Goal: Task Accomplishment & Management: Manage account settings

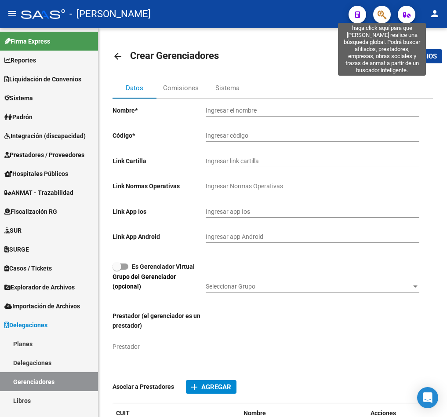
click at [380, 19] on icon "button" at bounding box center [382, 15] width 9 height 10
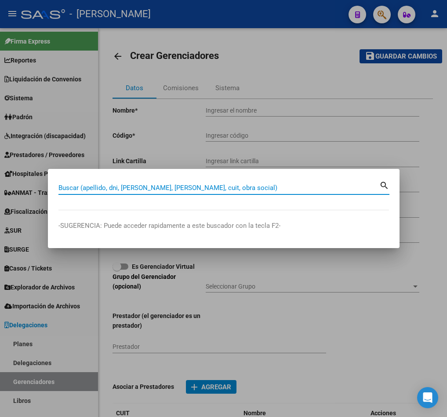
paste input "44577154"
type input "44577154"
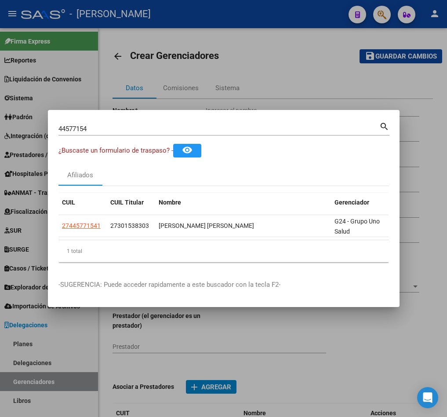
click at [211, 243] on div "CUIL CUIL Titular Nombre Gerenciador Activo 27445771541 27301538303 [PERSON_NAM…" at bounding box center [224, 228] width 331 height 70
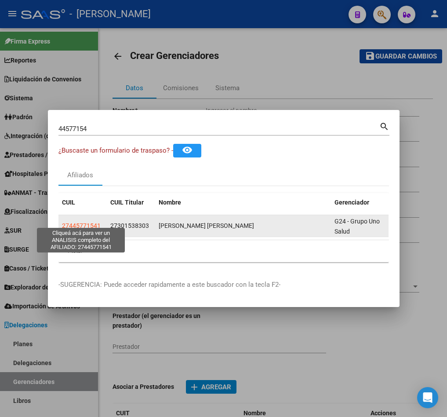
click at [84, 222] on span "27445771541" at bounding box center [81, 225] width 39 height 7
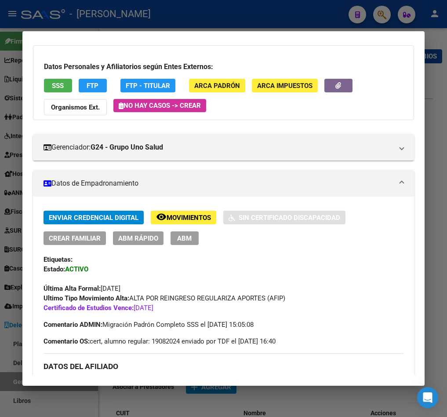
scroll to position [66, 0]
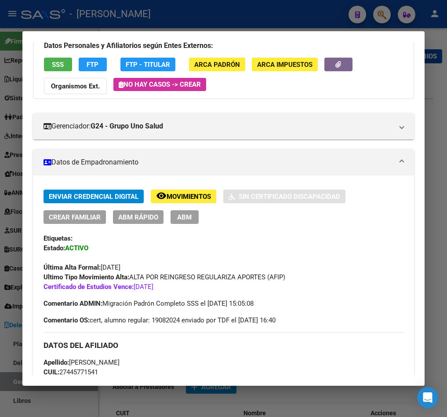
click at [185, 218] on span "ABM" at bounding box center [184, 217] width 15 height 8
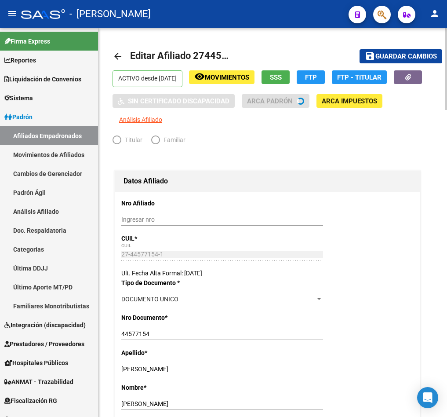
radio input "true"
type input "30-59241205-1"
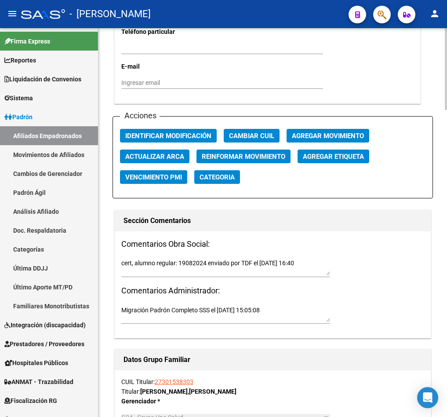
scroll to position [990, 0]
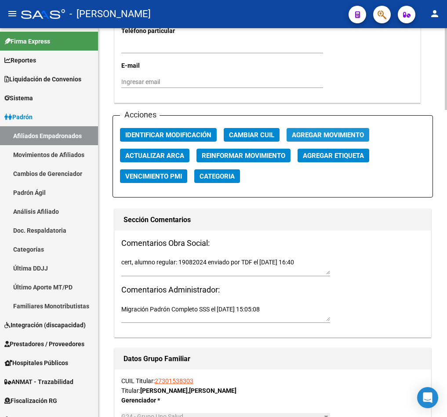
click at [309, 139] on span "Agregar Movimiento" at bounding box center [328, 135] width 72 height 8
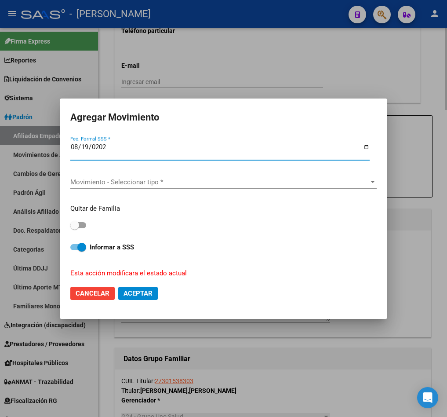
type input "[DATE]"
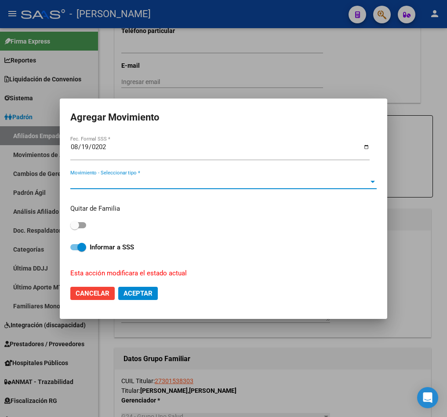
click at [193, 179] on span "Movimiento - Seleccionar tipo *" at bounding box center [219, 182] width 299 height 8
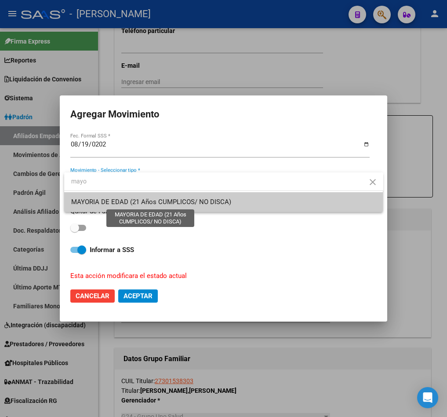
type input "mayo"
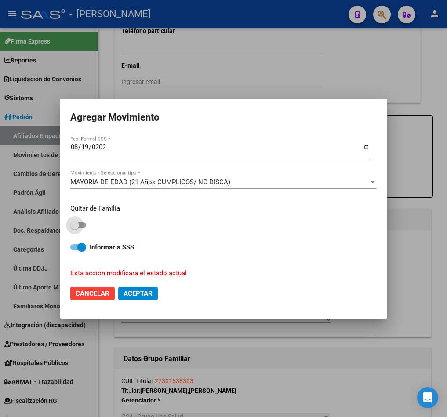
click at [82, 224] on span at bounding box center [78, 225] width 16 height 6
click at [75, 228] on input "checkbox" at bounding box center [74, 228] width 0 height 0
checkbox input "true"
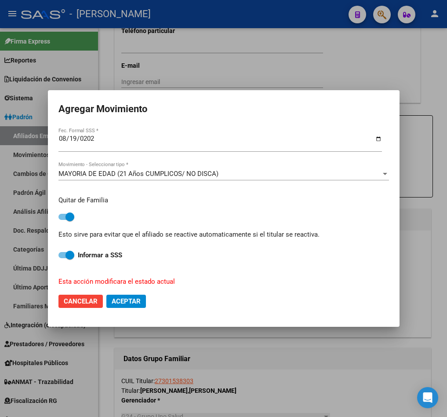
click at [117, 298] on span "Aceptar" at bounding box center [126, 301] width 29 height 8
checkbox input "false"
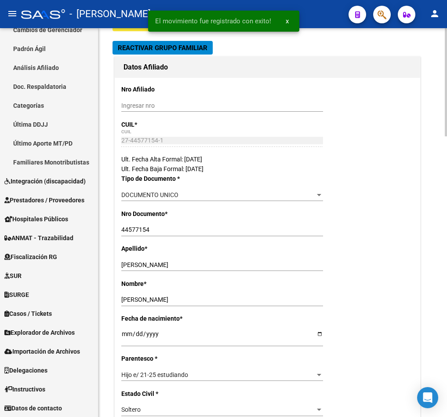
scroll to position [0, 0]
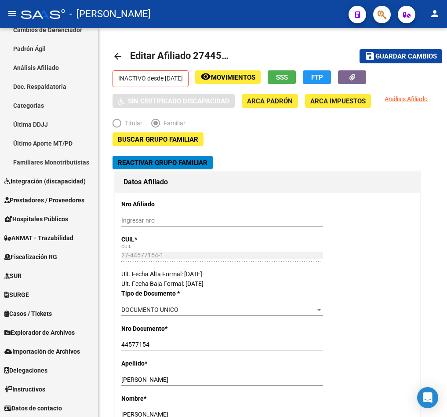
drag, startPoint x: 372, startPoint y: 6, endPoint x: 385, endPoint y: 8, distance: 13.5
click at [376, 6] on div at bounding box center [378, 14] width 25 height 18
click at [385, 8] on span "button" at bounding box center [382, 15] width 9 height 18
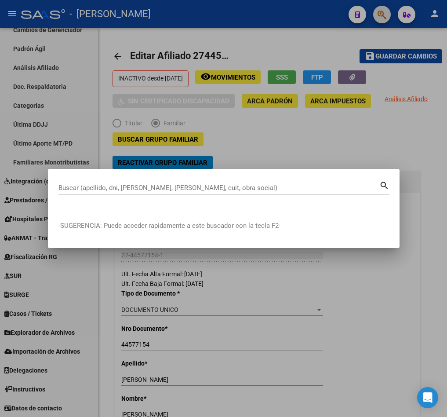
paste input "27455061410"
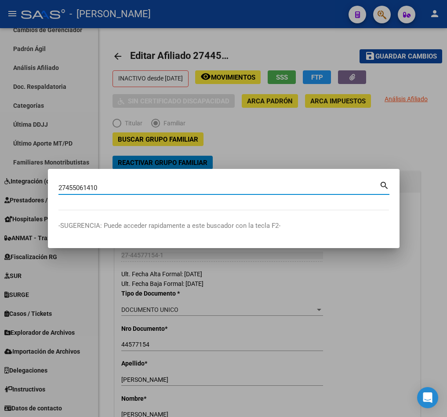
type input "27455061410"
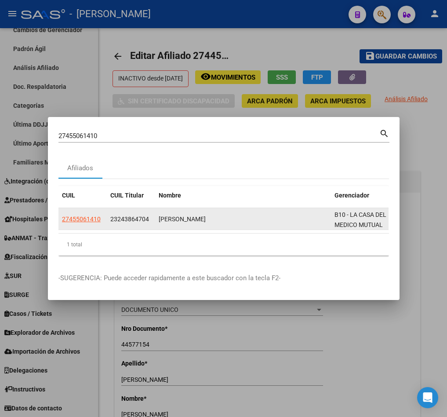
click at [78, 218] on app-link-go-to "27455061410" at bounding box center [81, 219] width 39 height 10
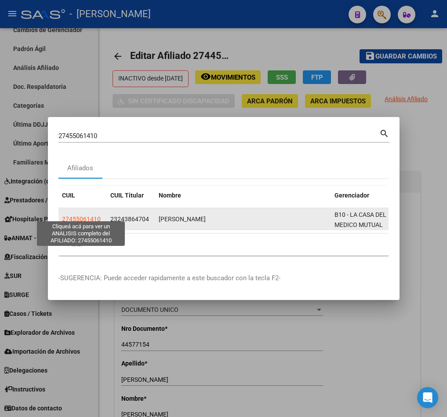
click at [81, 216] on span "27455061410" at bounding box center [81, 219] width 39 height 7
type textarea "27455061410"
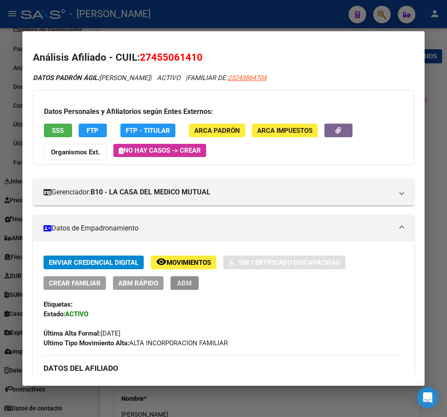
click at [193, 289] on button "ABM" at bounding box center [185, 283] width 28 height 14
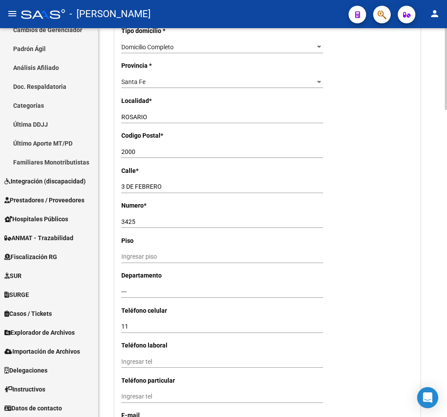
scroll to position [990, 0]
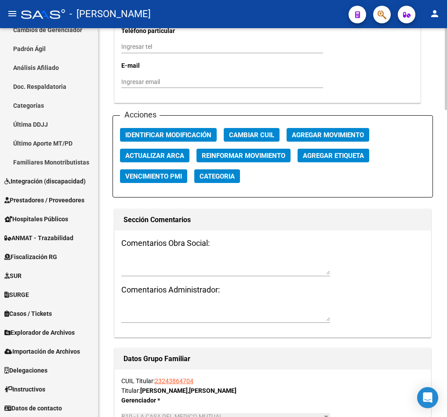
click at [305, 144] on div "Acciones Identificar Modificación Cambiar CUIL Agregar Movimiento Actualizar AR…" at bounding box center [273, 156] width 321 height 82
click at [311, 142] on button "Agregar Movimiento" at bounding box center [328, 135] width 83 height 14
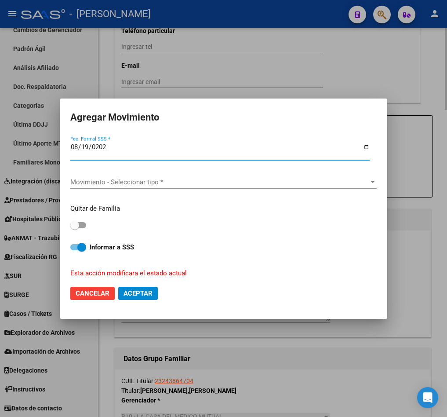
type input "[DATE]"
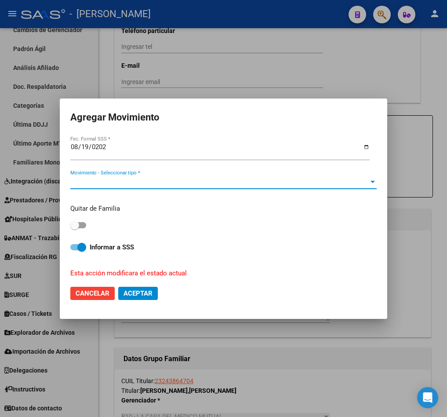
click at [242, 179] on span "Movimiento - Seleccionar tipo *" at bounding box center [219, 182] width 299 height 8
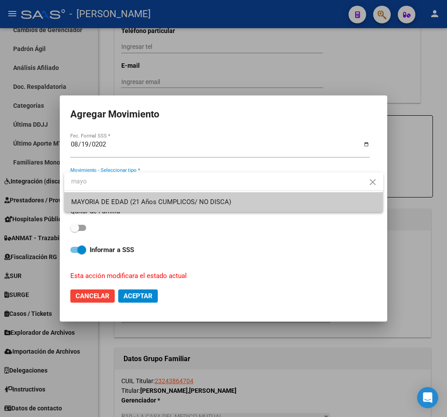
type input "mayo"
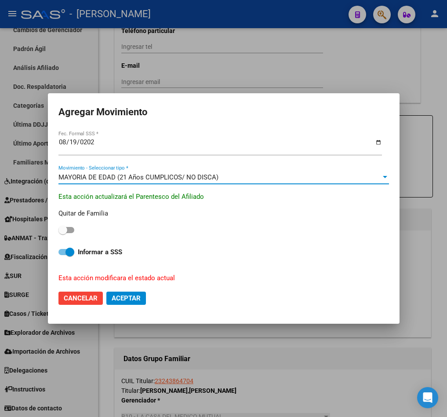
click at [75, 231] on div "Quitar de Familia" at bounding box center [224, 223] width 331 height 28
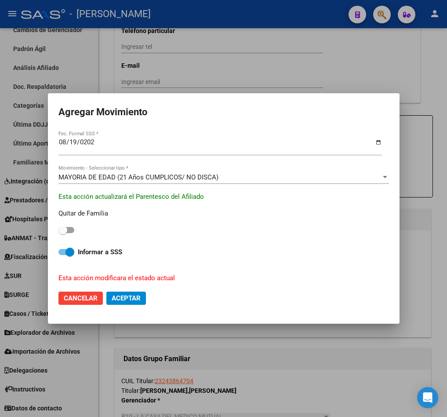
click at [66, 227] on span at bounding box center [63, 230] width 9 height 9
click at [63, 233] on input "checkbox" at bounding box center [62, 233] width 0 height 0
checkbox input "true"
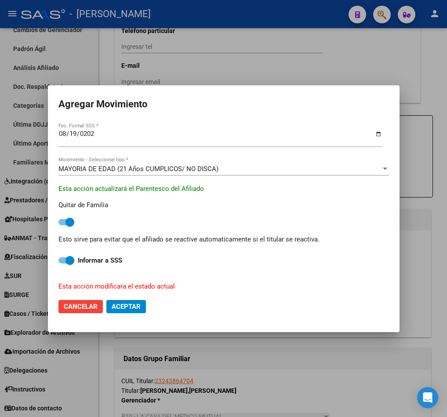
click at [134, 303] on span "Aceptar" at bounding box center [126, 307] width 29 height 8
checkbox input "false"
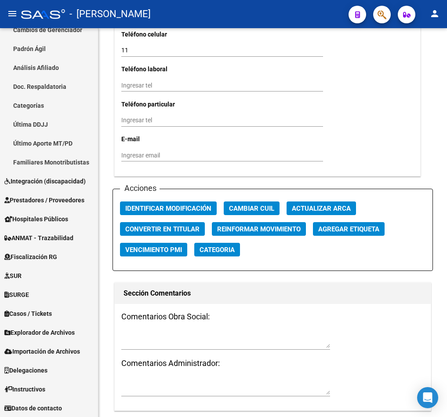
scroll to position [924, 0]
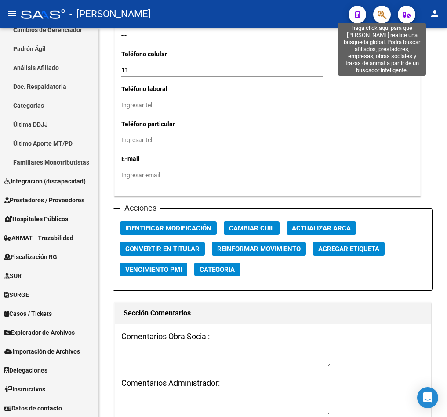
click at [383, 16] on icon "button" at bounding box center [382, 15] width 9 height 10
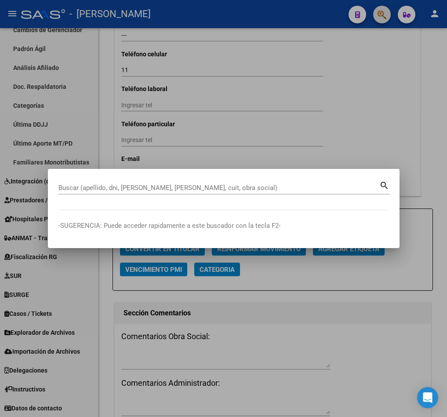
paste input "41871390"
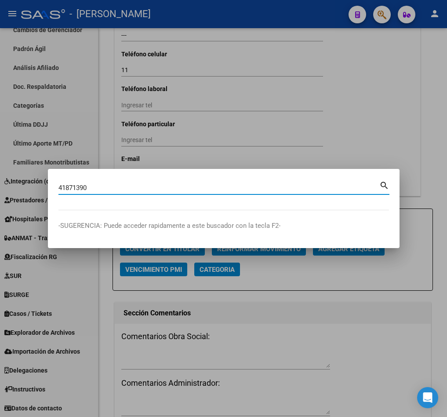
type input "41871390"
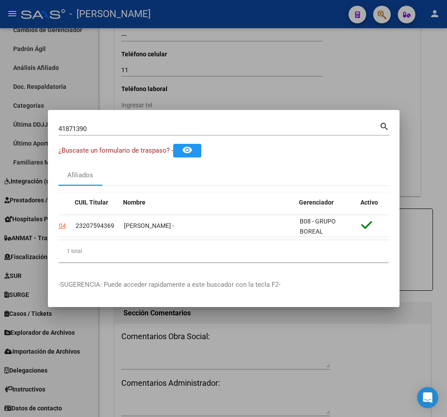
scroll to position [0, 0]
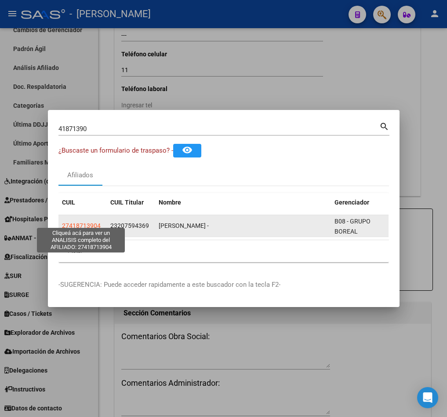
click at [86, 222] on span "27418713904" at bounding box center [81, 225] width 39 height 7
type textarea "27418713904"
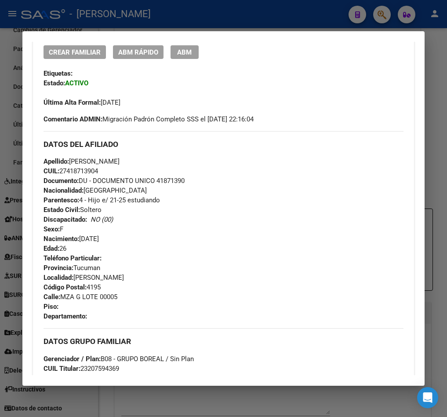
scroll to position [132, 0]
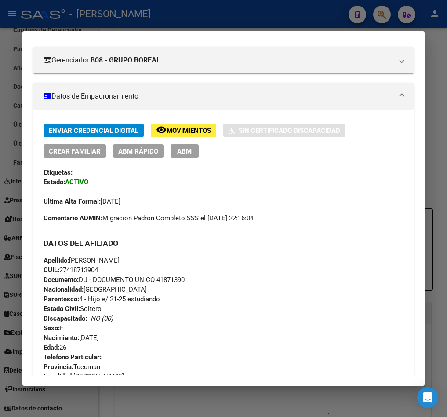
click at [201, 150] on div "Enviar Credencial Digital remove_red_eye Movimientos Sin Certificado Discapacid…" at bounding box center [224, 141] width 360 height 34
click at [192, 152] on button "ABM" at bounding box center [185, 151] width 28 height 14
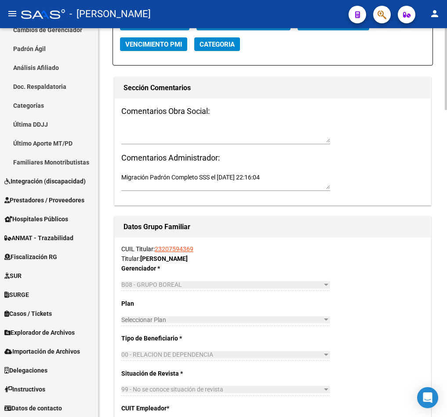
scroll to position [1056, 0]
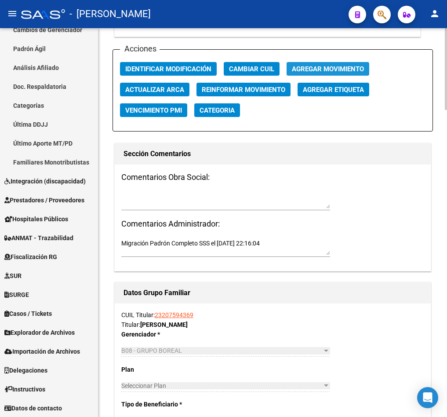
click at [330, 73] on span "Agregar Movimiento" at bounding box center [328, 69] width 72 height 8
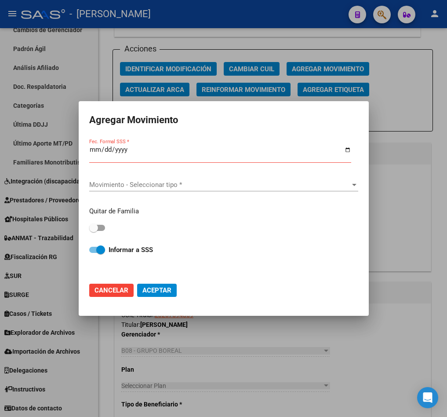
click at [87, 152] on mat-dialog-content "Fec. Formal SSS * Movimiento - Seleccionar tipo * Movimiento - Seleccionar tipo…" at bounding box center [224, 206] width 290 height 139
click at [94, 146] on input "Fec. Formal SSS *" at bounding box center [220, 153] width 262 height 14
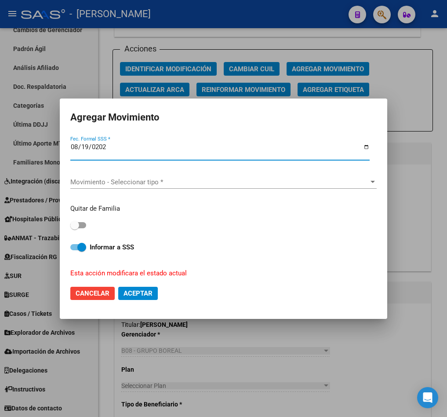
type input "[DATE]"
click at [79, 179] on span "Movimiento - Seleccionar tipo *" at bounding box center [219, 182] width 299 height 8
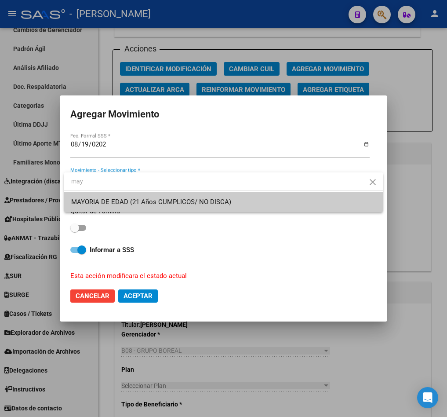
type input "may"
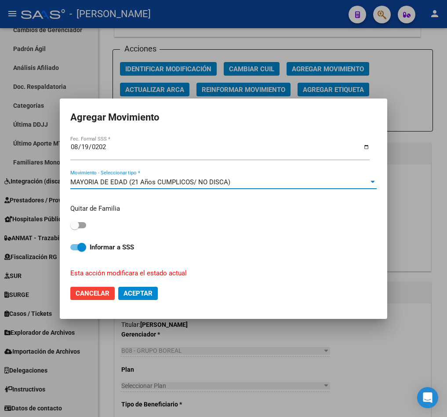
click at [77, 224] on span at bounding box center [74, 225] width 9 height 9
click at [75, 228] on input "checkbox" at bounding box center [74, 228] width 0 height 0
checkbox input "true"
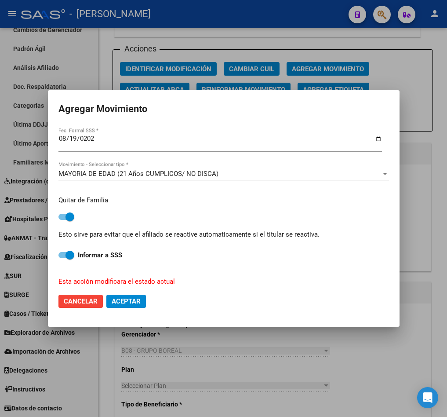
click at [135, 301] on span "Aceptar" at bounding box center [126, 301] width 29 height 8
checkbox input "false"
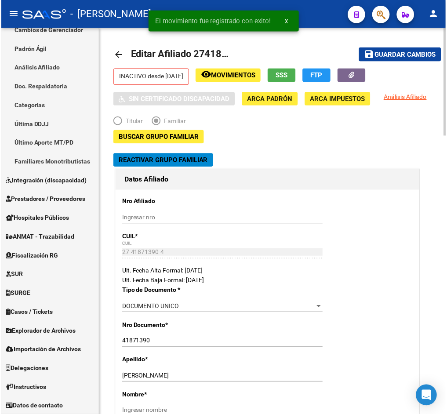
scroll to position [0, 0]
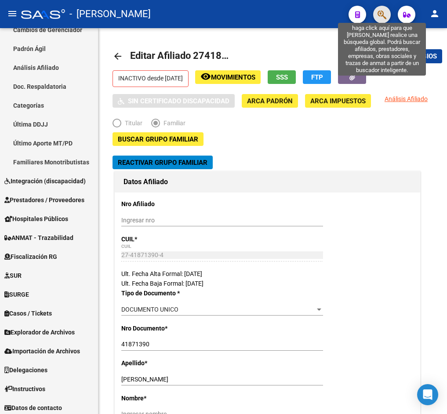
click at [379, 15] on icon "button" at bounding box center [382, 15] width 9 height 10
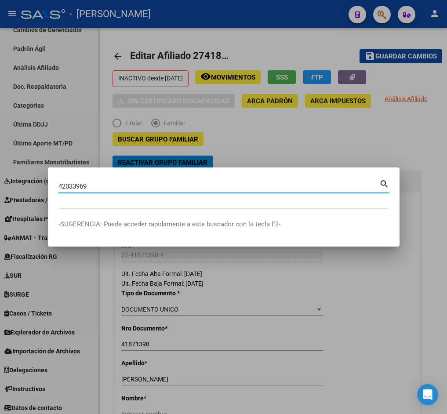
type input "42033969"
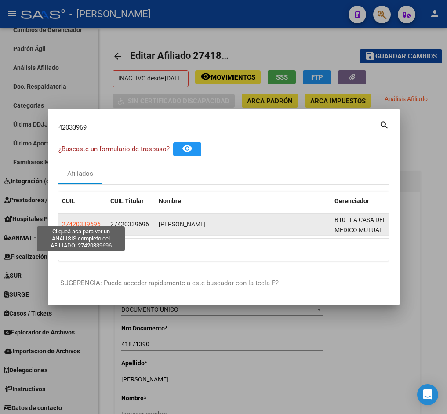
click at [76, 222] on span "27420339696" at bounding box center [81, 224] width 39 height 7
type textarea "27420339696"
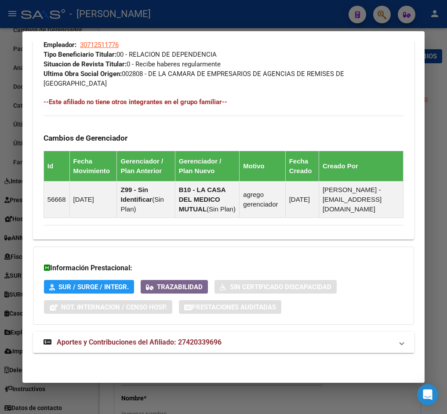
click at [173, 344] on span "Aportes y Contribuciones del Afiliado: 27420339696" at bounding box center [139, 342] width 165 height 8
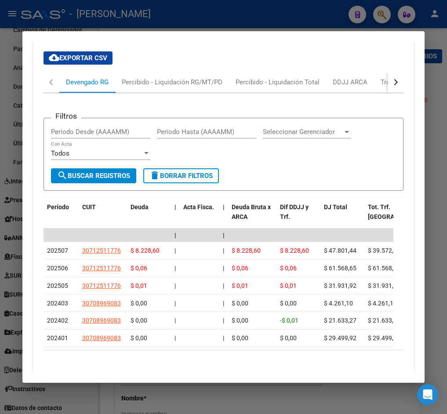
scroll to position [881, 0]
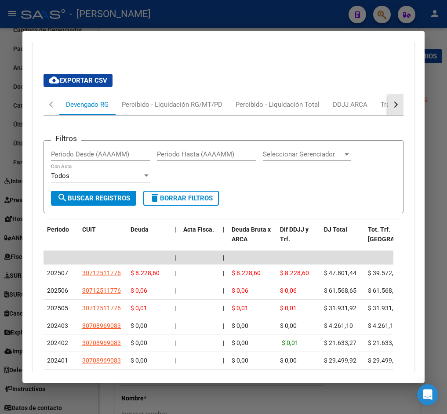
click at [394, 108] on button "button" at bounding box center [396, 104] width 16 height 21
click at [351, 104] on div "ARCA Relaciones Laborales" at bounding box center [333, 105] width 82 height 10
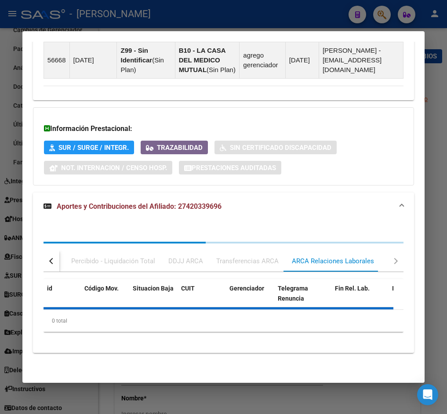
scroll to position [759, 0]
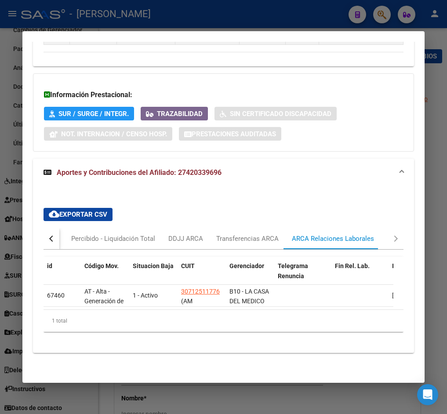
click at [271, 301] on datatable-selection "67460 AT - Alta - Generación de clave 1 - Activo 30712511776 (AM OUTSOURCING PA…" at bounding box center [219, 305] width 350 height 8
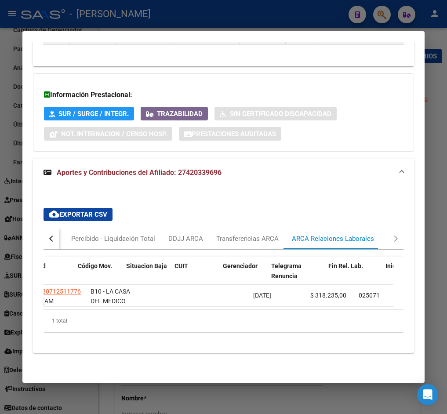
scroll to position [0, 0]
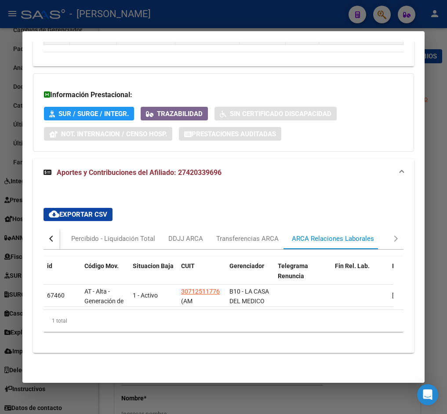
click at [41, 226] on div "cloud_download Exportar CSV Devengado RG Percibido - Liquidación RG/MT/PD Perci…" at bounding box center [223, 273] width 381 height 145
click at [52, 231] on button "button" at bounding box center [52, 238] width 16 height 21
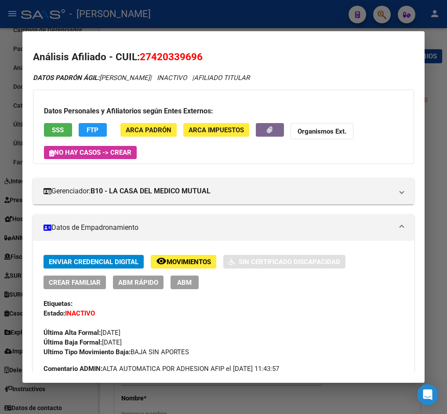
click at [162, 59] on span "27420339696" at bounding box center [171, 56] width 63 height 11
copy span "27420339696"
click at [185, 288] on button "ABM" at bounding box center [185, 283] width 28 height 14
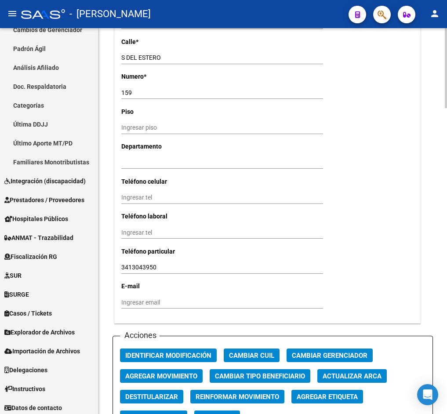
scroll to position [1056, 0]
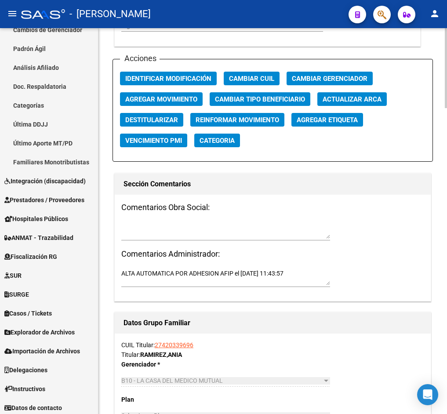
click at [163, 93] on button "Agregar Movimiento" at bounding box center [161, 99] width 83 height 14
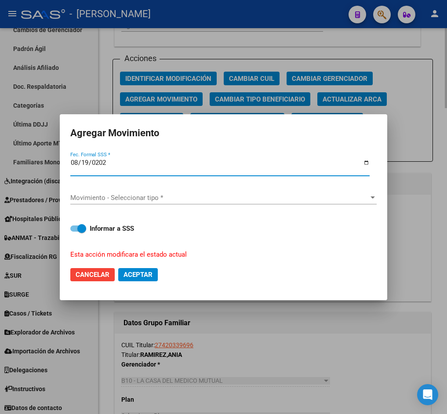
type input "[DATE]"
click at [130, 191] on div "Movimiento - Seleccionar tipo * Movimiento - Seleccionar tipo *" at bounding box center [223, 198] width 307 height 29
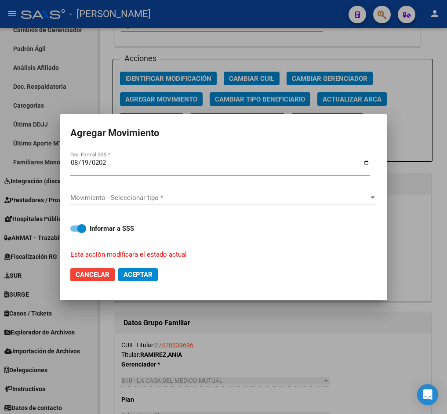
click at [130, 191] on div "Movimiento - Seleccionar tipo * Movimiento - Seleccionar tipo *" at bounding box center [223, 197] width 307 height 13
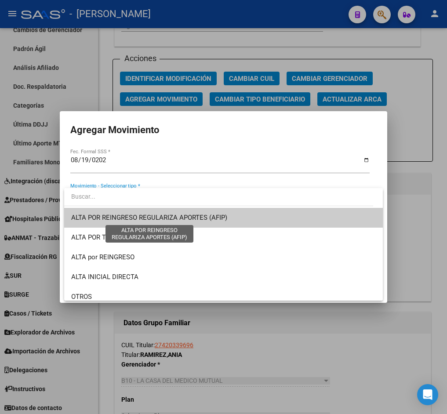
click at [129, 214] on span "ALTA POR REINGRESO REGULARIZA APORTES (AFIP)" at bounding box center [149, 218] width 156 height 8
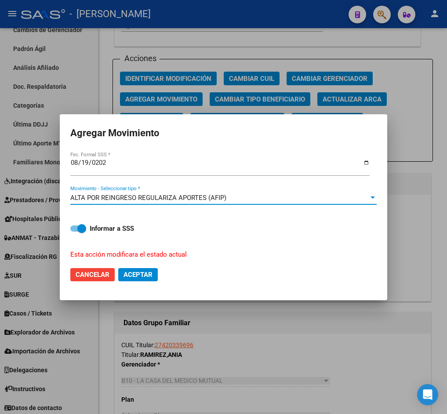
click at [132, 271] on span "Aceptar" at bounding box center [138, 275] width 29 height 8
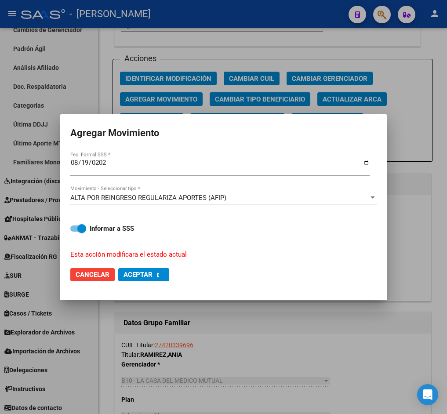
checkbox input "false"
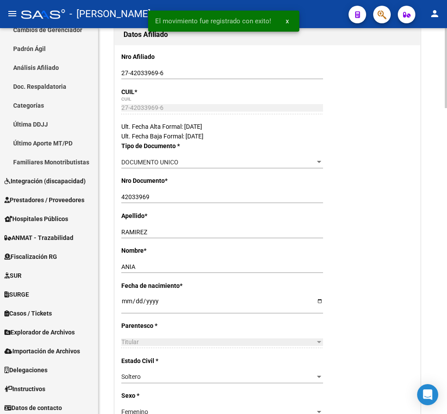
scroll to position [0, 0]
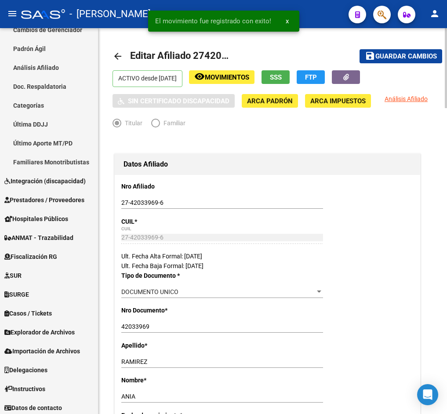
drag, startPoint x: 148, startPoint y: 53, endPoint x: 107, endPoint y: 33, distance: 45.6
click at [148, 53] on span "Editar Afiliado 27420339696" at bounding box center [193, 55] width 126 height 11
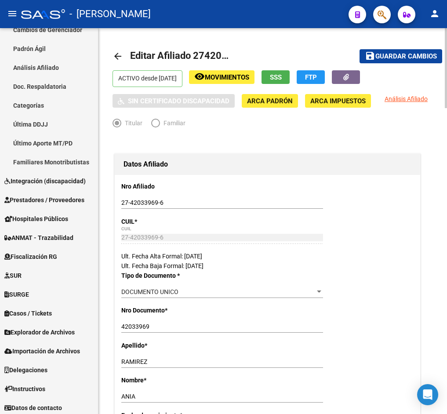
click at [119, 53] on mat-icon "arrow_back" at bounding box center [118, 56] width 11 height 11
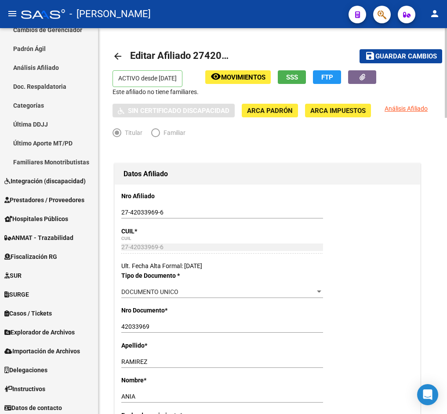
click at [210, 55] on span "Editar Afiliado 27420339696" at bounding box center [193, 55] width 126 height 11
click at [384, 6] on span "button" at bounding box center [382, 15] width 9 height 18
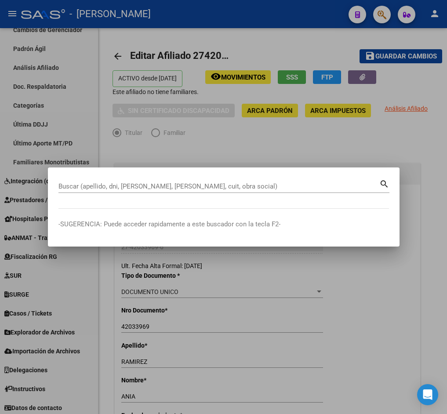
click at [31, 55] on div at bounding box center [223, 207] width 447 height 414
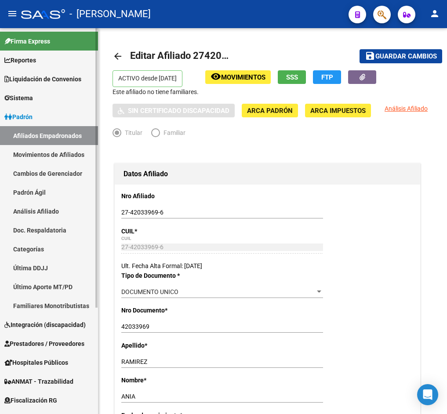
click at [64, 135] on link "Afiliados Empadronados" at bounding box center [49, 135] width 98 height 19
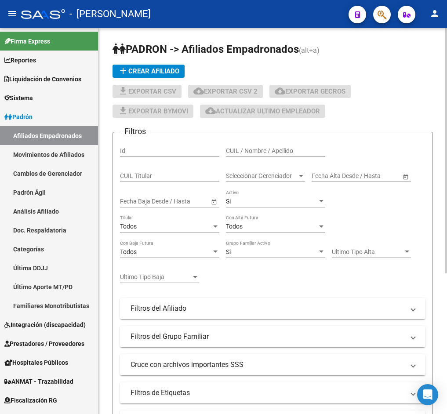
click at [173, 182] on div "CUIL Titular" at bounding box center [169, 174] width 99 height 18
click at [172, 179] on input "CUIL Titular" at bounding box center [169, 175] width 99 height 7
paste input "27420339696"
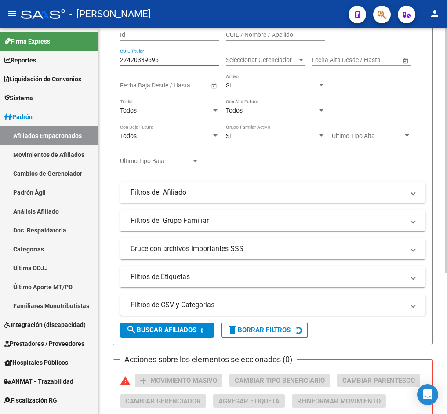
scroll to position [222, 0]
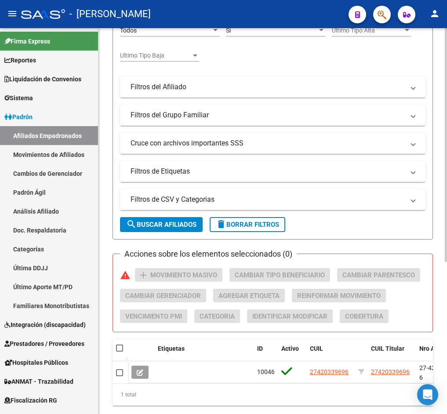
type input "27420339696"
drag, startPoint x: 359, startPoint y: 395, endPoint x: 363, endPoint y: 392, distance: 4.5
click at [363, 392] on div "Etiquetas ID Activo CUIL CUIL Titular Nro Afiliado Nombre Gerenciador Parentesc…" at bounding box center [273, 373] width 321 height 66
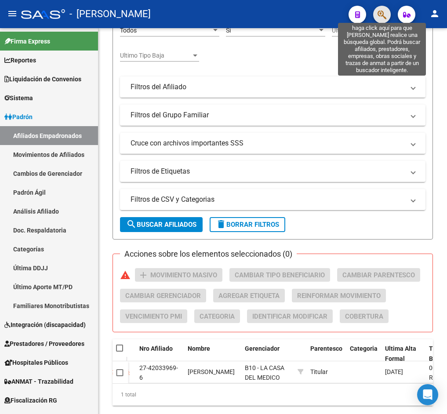
click at [382, 15] on icon "button" at bounding box center [382, 15] width 9 height 10
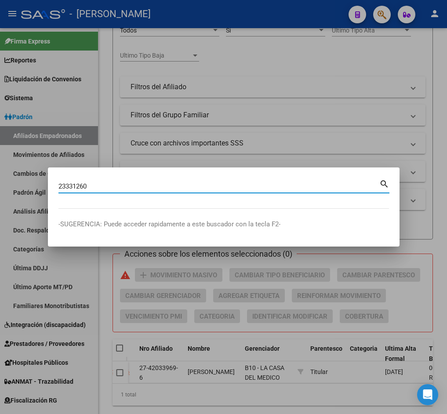
type input "23331260"
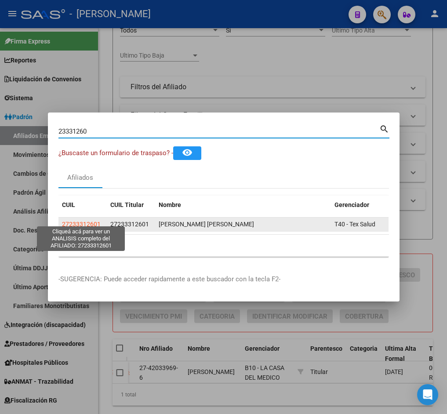
click at [75, 222] on span "27233312601" at bounding box center [81, 224] width 39 height 7
type textarea "27233312601"
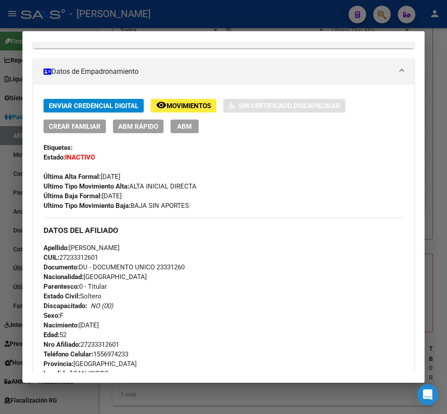
scroll to position [132, 0]
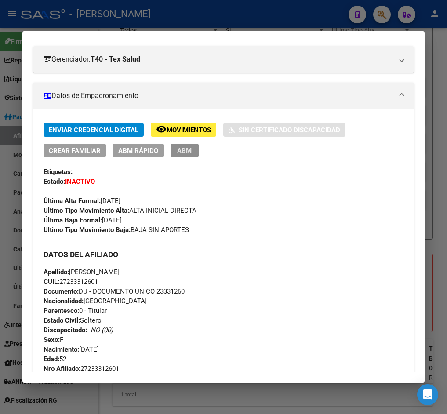
click at [187, 147] on span "ABM" at bounding box center [184, 151] width 15 height 8
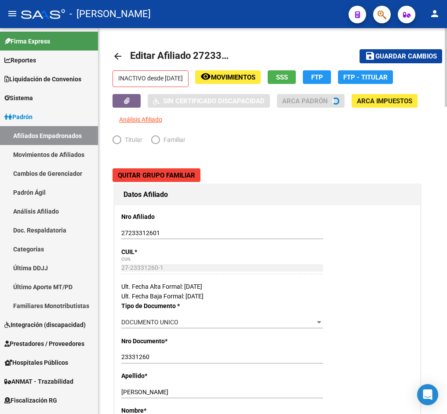
radio input "true"
type input "27-23331260-1"
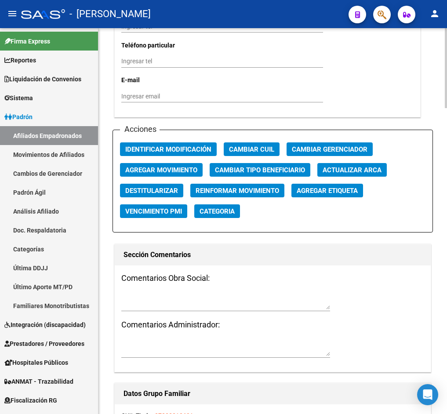
scroll to position [973, 0]
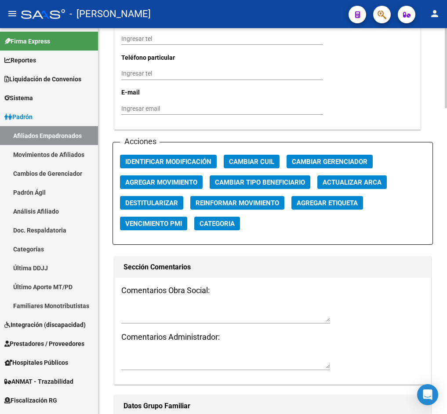
click at [161, 179] on span "Agregar Movimiento" at bounding box center [161, 183] width 72 height 8
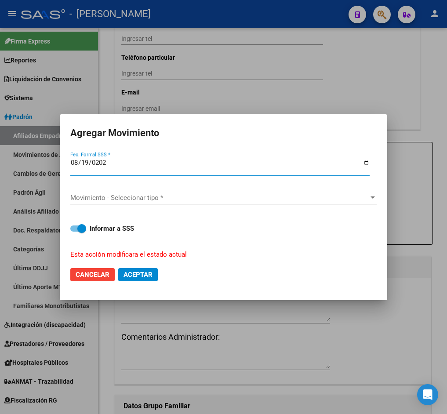
type input "[DATE]"
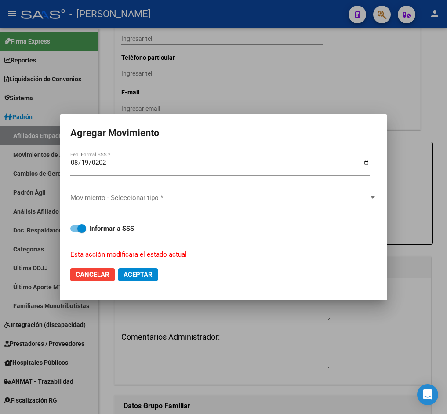
click at [130, 193] on div "Movimiento - Seleccionar tipo * Movimiento - Seleccionar tipo *" at bounding box center [223, 197] width 307 height 13
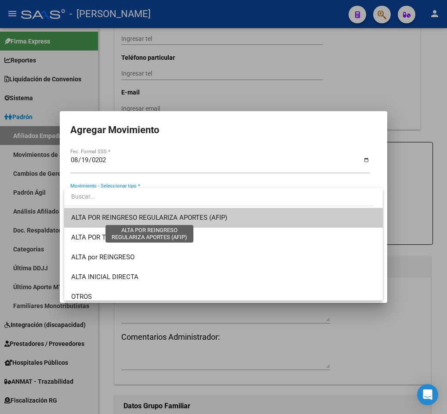
click at [123, 220] on span "ALTA POR REINGRESO REGULARIZA APORTES (AFIP)" at bounding box center [149, 218] width 156 height 8
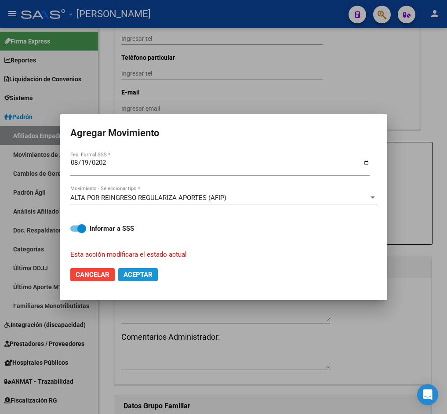
click at [131, 271] on span "Aceptar" at bounding box center [138, 275] width 29 height 8
checkbox input "false"
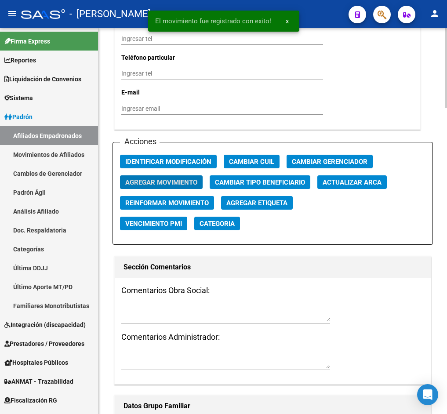
click at [172, 314] on textarea at bounding box center [225, 313] width 209 height 17
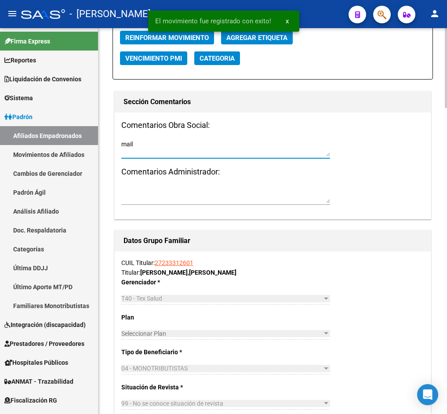
scroll to position [1171, 0]
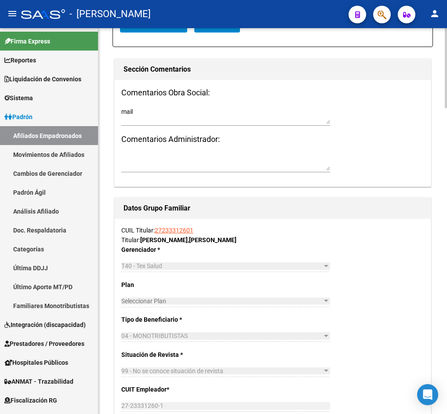
click at [263, 150] on div "Comentarios Obra Social: mail Comentarios Administrador:" at bounding box center [273, 133] width 316 height 107
click at [209, 121] on textarea "mail" at bounding box center [225, 115] width 209 height 17
paste textarea "[DATE] 14:07"
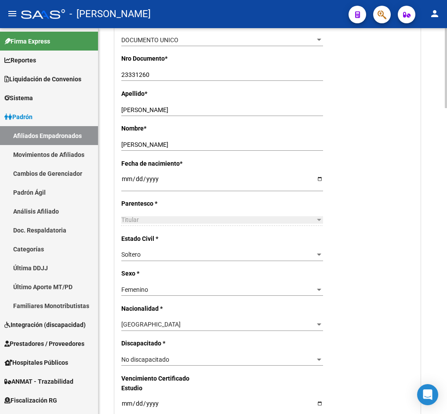
scroll to position [0, 0]
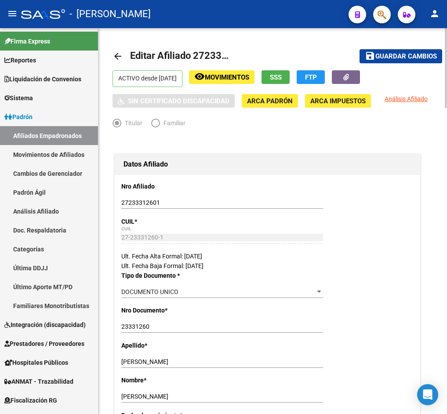
type textarea "mail [DATE] 14:07"
click at [406, 61] on button "save Guardar cambios" at bounding box center [401, 56] width 83 height 14
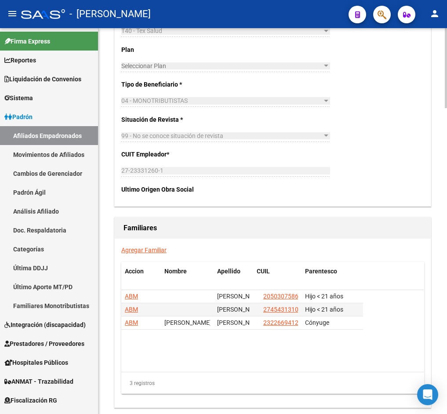
scroll to position [1474, 0]
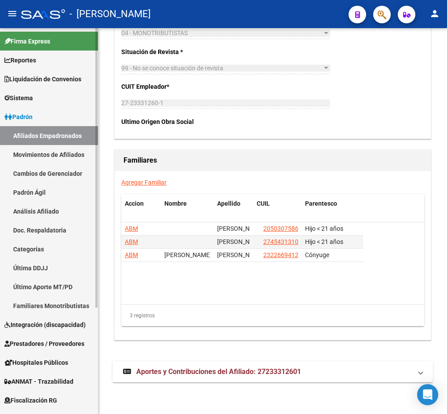
click at [32, 134] on link "Afiliados Empadronados" at bounding box center [49, 135] width 98 height 19
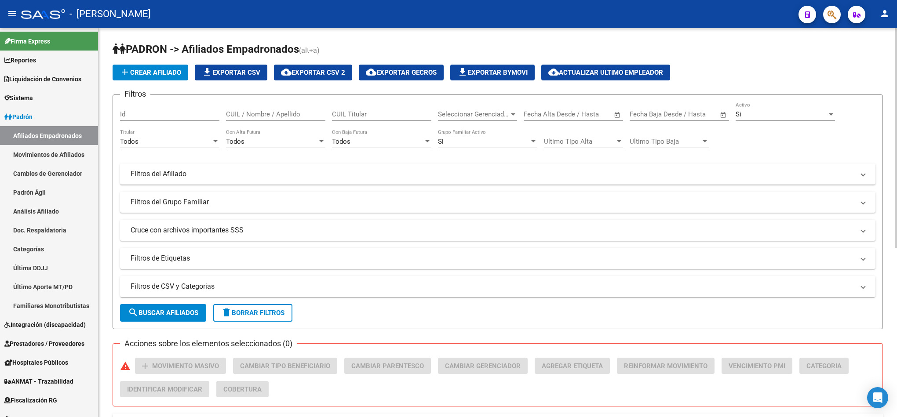
click at [447, 120] on div "Seleccionar Gerenciador Seleccionar Gerenciador" at bounding box center [477, 111] width 79 height 19
type input "t"
type input "la casa"
click at [183, 309] on span "search Buscar Afiliados" at bounding box center [163, 313] width 70 height 8
click at [300, 73] on span "cloud_download Exportar CSV 2" at bounding box center [313, 73] width 64 height 8
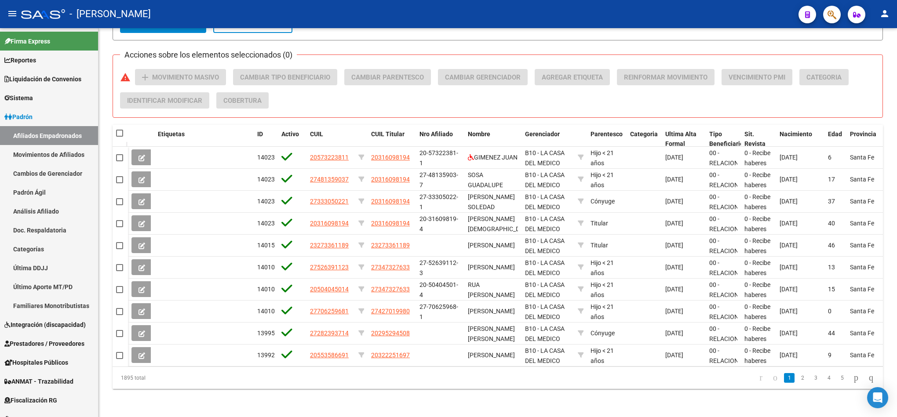
scroll to position [299, 0]
